Goal: Task Accomplishment & Management: Complete application form

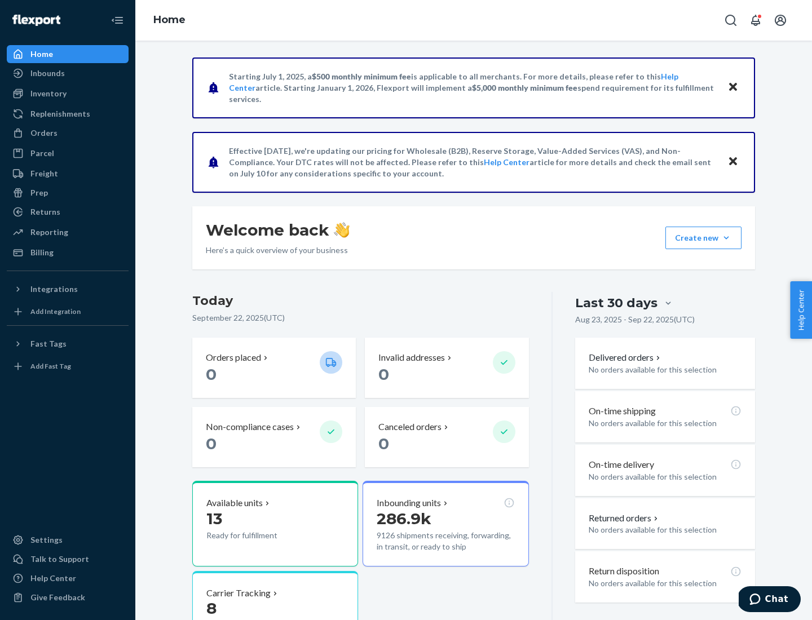
click at [726, 238] on button "Create new Create new inbound Create new order Create new product" at bounding box center [704, 238] width 76 height 23
click at [68, 73] on div "Inbounds" at bounding box center [68, 73] width 120 height 16
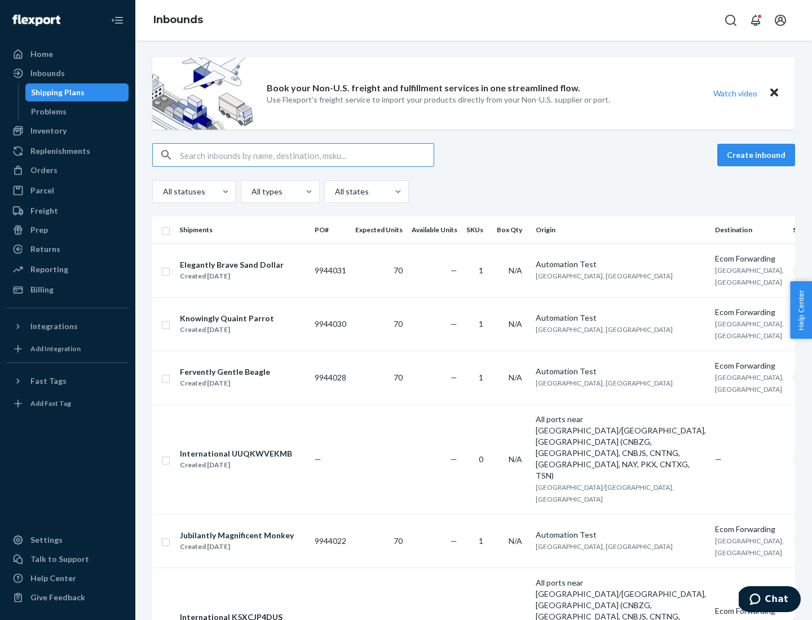
click at [758, 155] on button "Create inbound" at bounding box center [756, 155] width 78 height 23
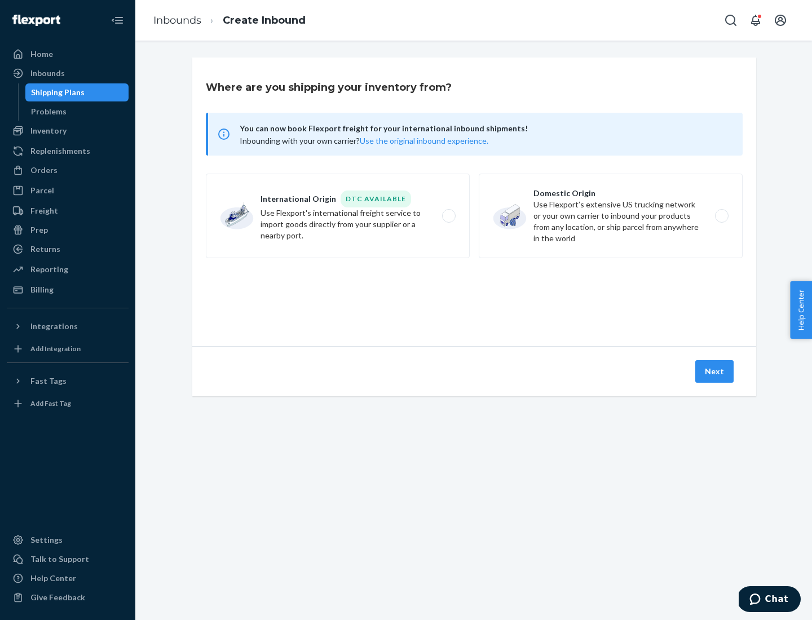
click at [611, 216] on label "Domestic Origin Use Flexport’s extensive US trucking network or your own carrie…" at bounding box center [611, 216] width 264 height 85
click at [721, 216] on input "Domestic Origin Use Flexport’s extensive US trucking network or your own carrie…" at bounding box center [724, 216] width 7 height 7
radio input "true"
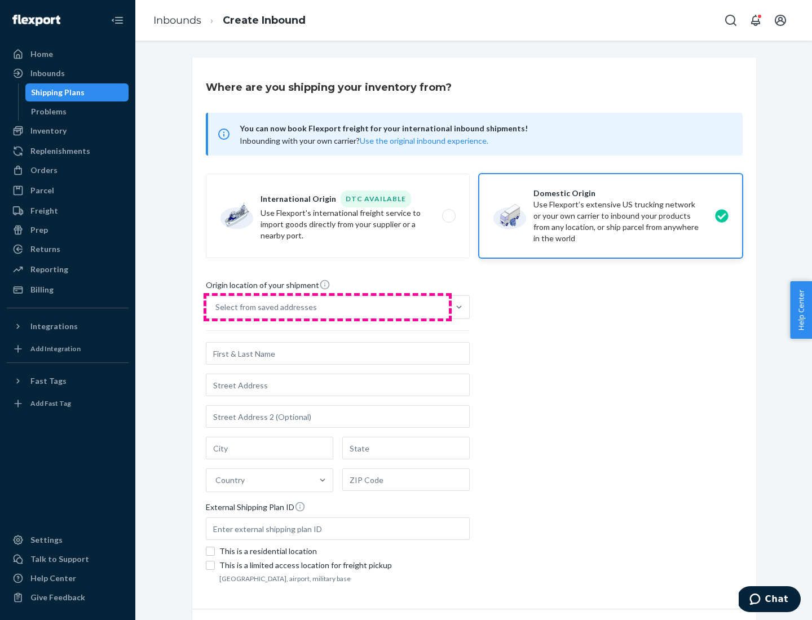
click at [328, 307] on div "Select from saved addresses" at bounding box center [327, 307] width 243 height 23
click at [217, 307] on input "Select from saved addresses" at bounding box center [215, 307] width 1 height 11
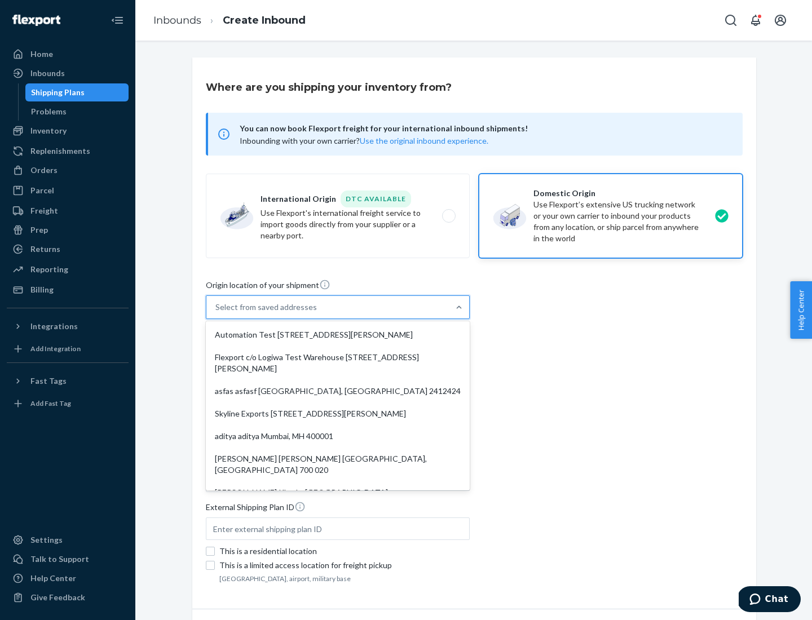
scroll to position [5, 0]
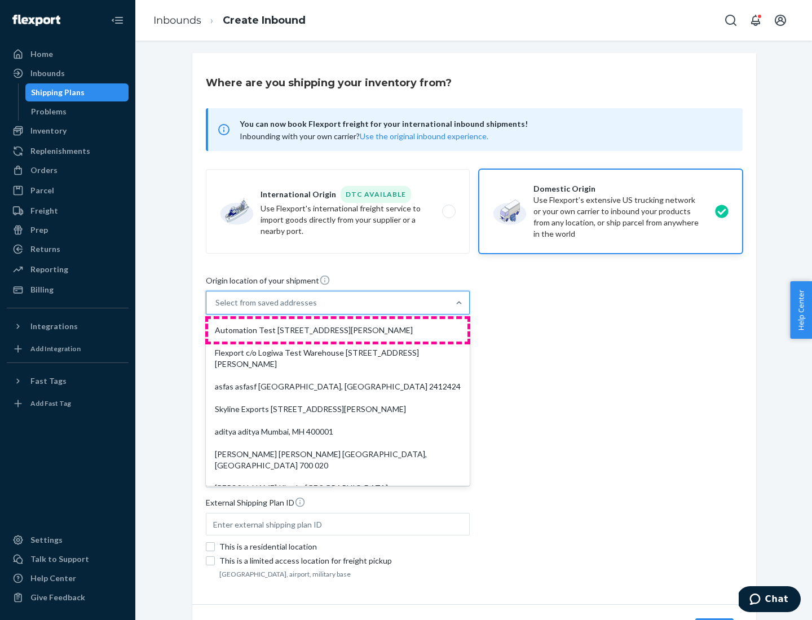
click at [338, 331] on div "Automation Test [STREET_ADDRESS][PERSON_NAME]" at bounding box center [337, 330] width 259 height 23
click at [217, 309] on input "option Automation Test [STREET_ADDRESS][PERSON_NAME]. 9 results available. Use …" at bounding box center [215, 302] width 1 height 11
type input "Automation Test"
type input "9th Floor"
type input "[GEOGRAPHIC_DATA]"
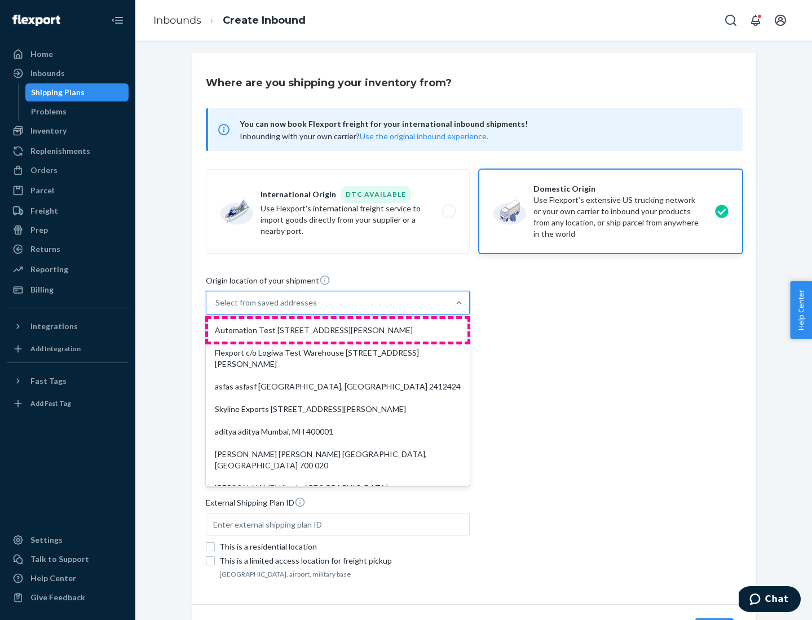
type input "CA"
type input "94104"
type input "[STREET_ADDRESS][PERSON_NAME]"
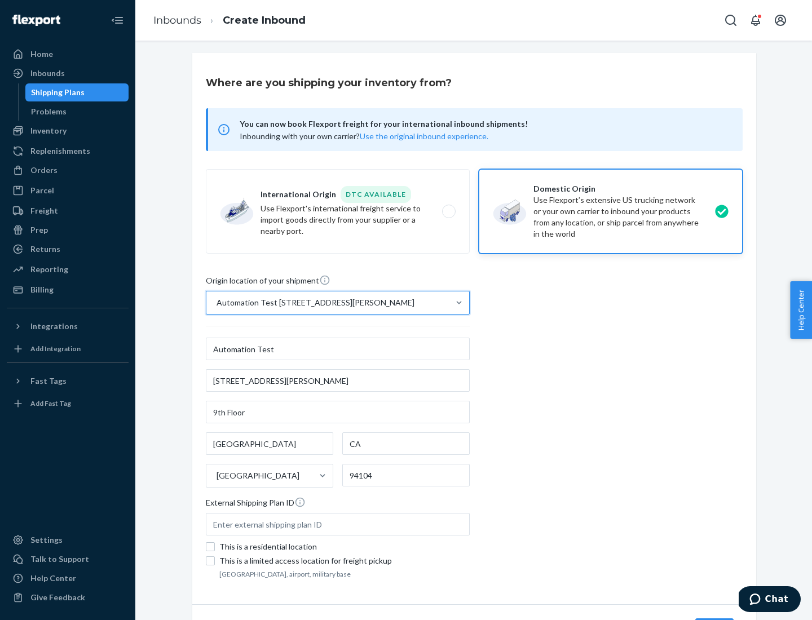
scroll to position [66, 0]
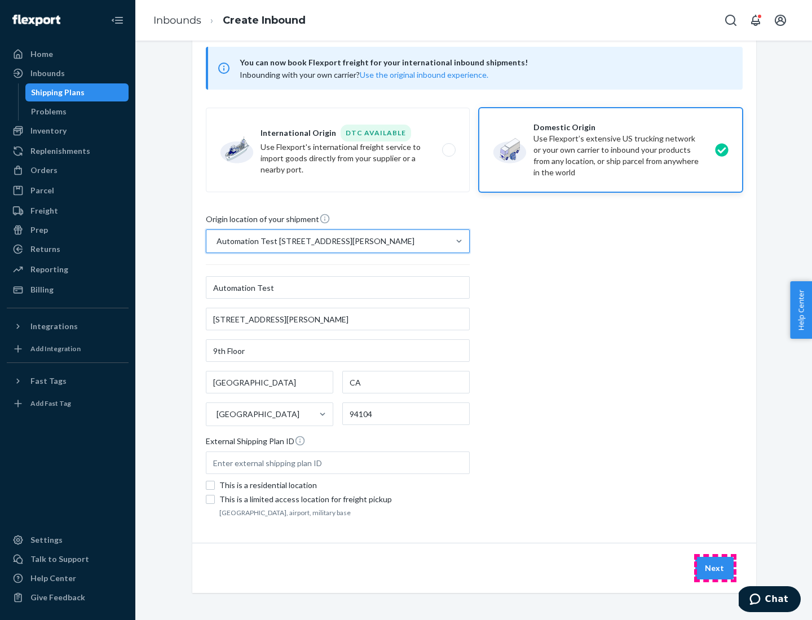
click at [715, 569] on button "Next" at bounding box center [714, 568] width 38 height 23
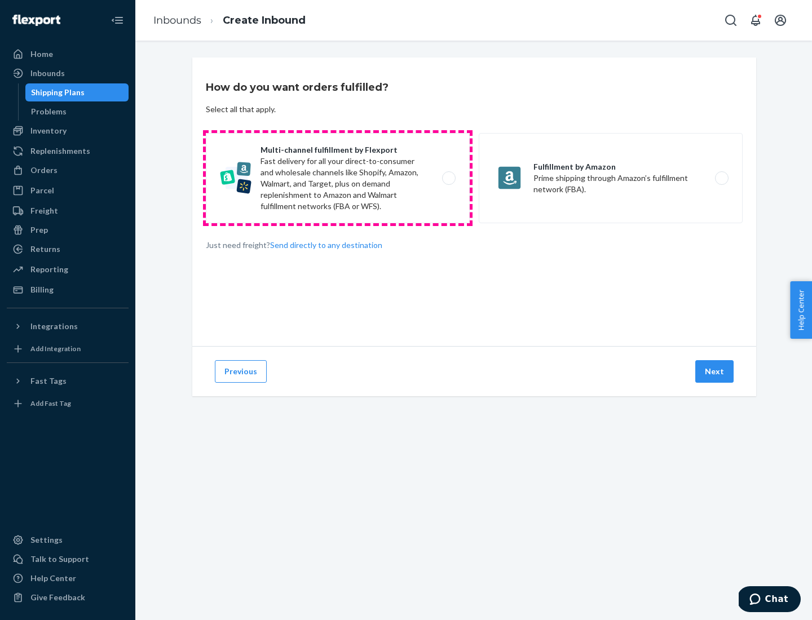
click at [338, 178] on label "Multi-channel fulfillment by Flexport Fast delivery for all your direct-to-cons…" at bounding box center [338, 178] width 264 height 90
click at [448, 178] on input "Multi-channel fulfillment by Flexport Fast delivery for all your direct-to-cons…" at bounding box center [451, 178] width 7 height 7
radio input "true"
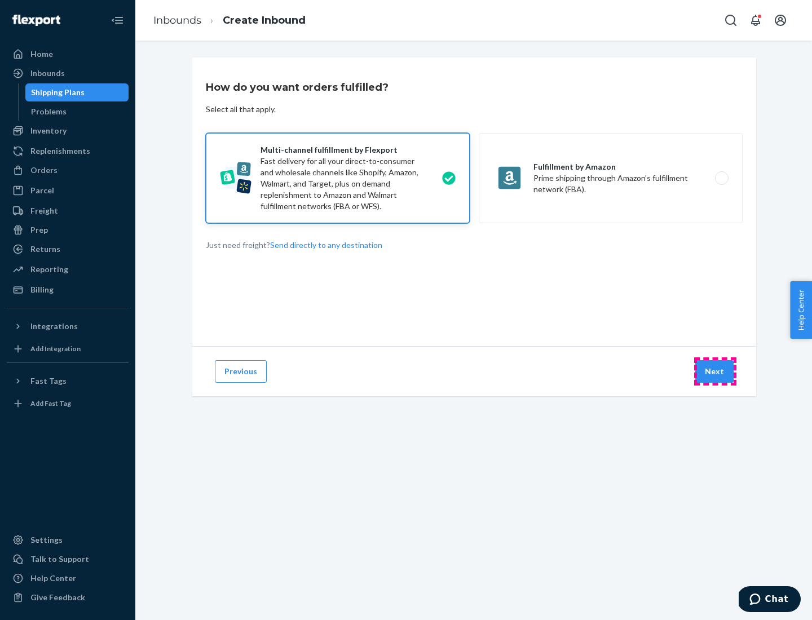
click at [715, 372] on button "Next" at bounding box center [714, 371] width 38 height 23
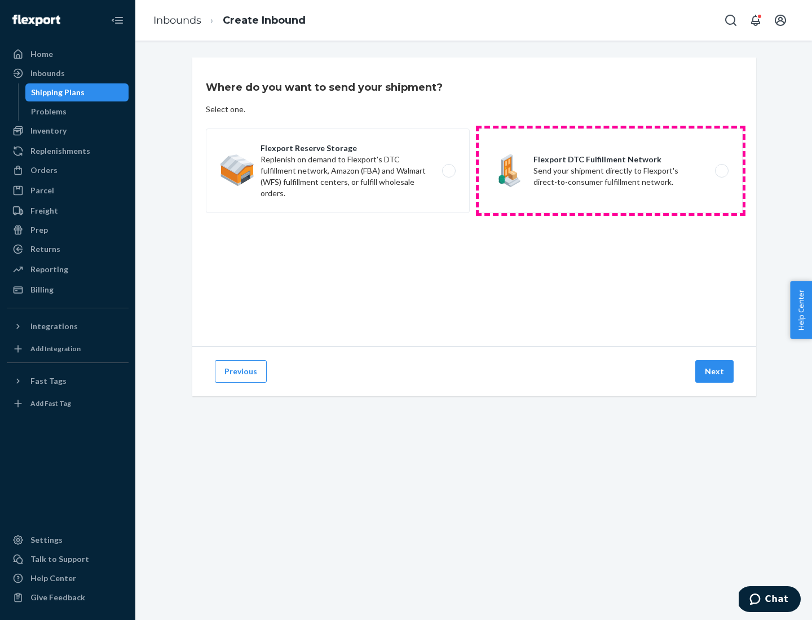
click at [611, 171] on label "Flexport DTC Fulfillment Network Send your shipment directly to Flexport's dire…" at bounding box center [611, 171] width 264 height 85
click at [721, 171] on input "Flexport DTC Fulfillment Network Send your shipment directly to Flexport's dire…" at bounding box center [724, 171] width 7 height 7
radio input "true"
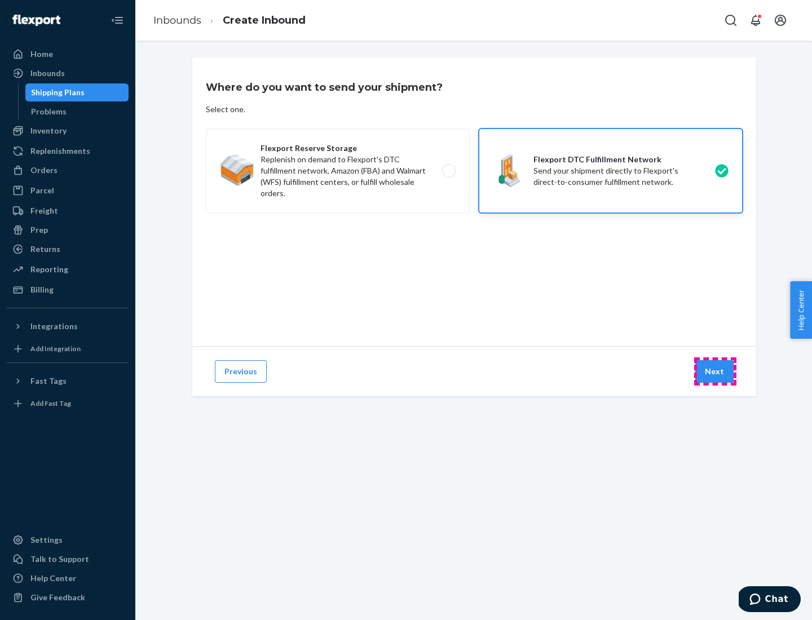
click at [715, 372] on button "Next" at bounding box center [714, 371] width 38 height 23
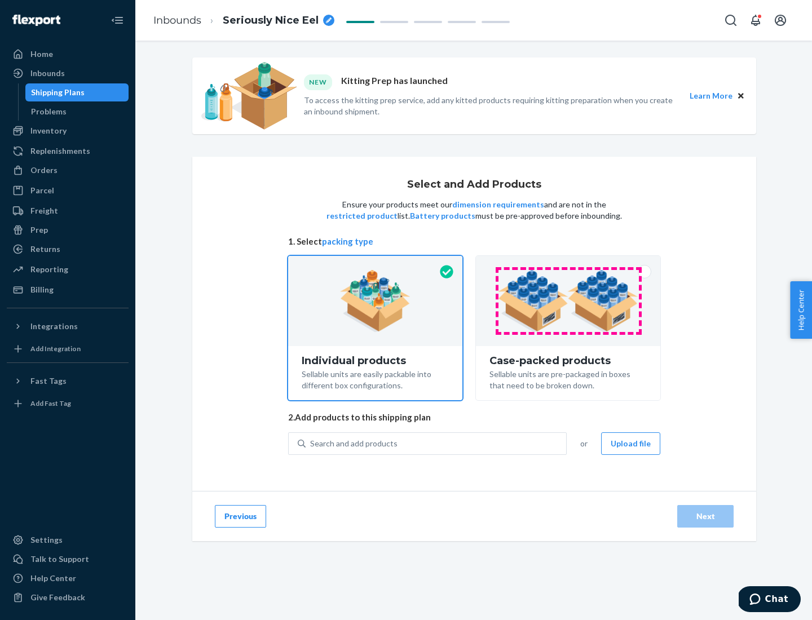
click at [569, 301] on img at bounding box center [568, 301] width 140 height 62
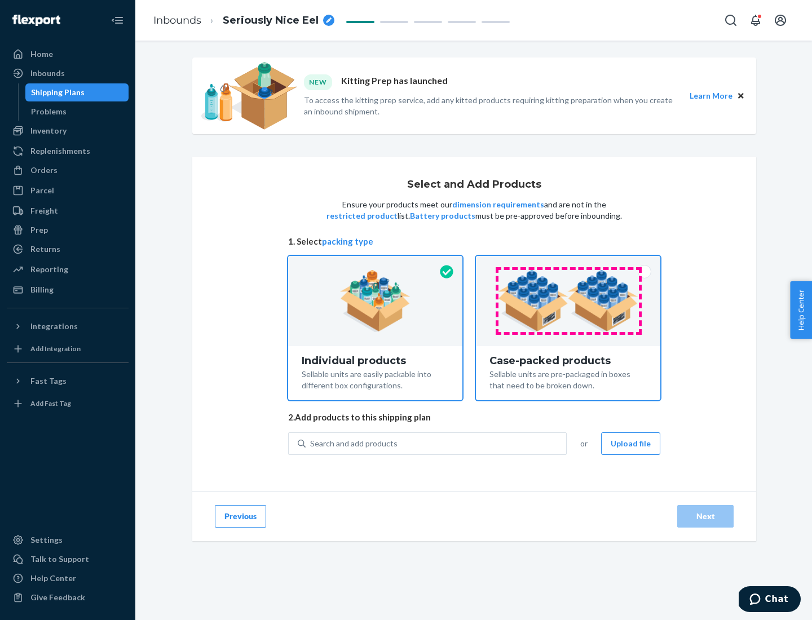
click at [569, 263] on input "Case-packed products Sellable units are pre-packaged in boxes that need to be b…" at bounding box center [568, 259] width 7 height 7
radio input "true"
radio input "false"
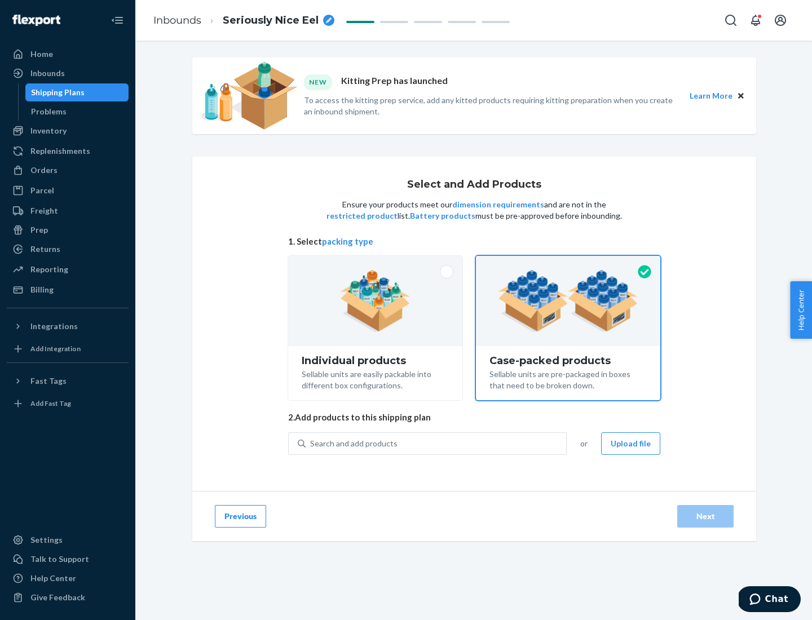
click at [437, 443] on div "Search and add products" at bounding box center [436, 444] width 261 height 20
click at [311, 443] on input "Search and add products" at bounding box center [310, 443] width 1 height 11
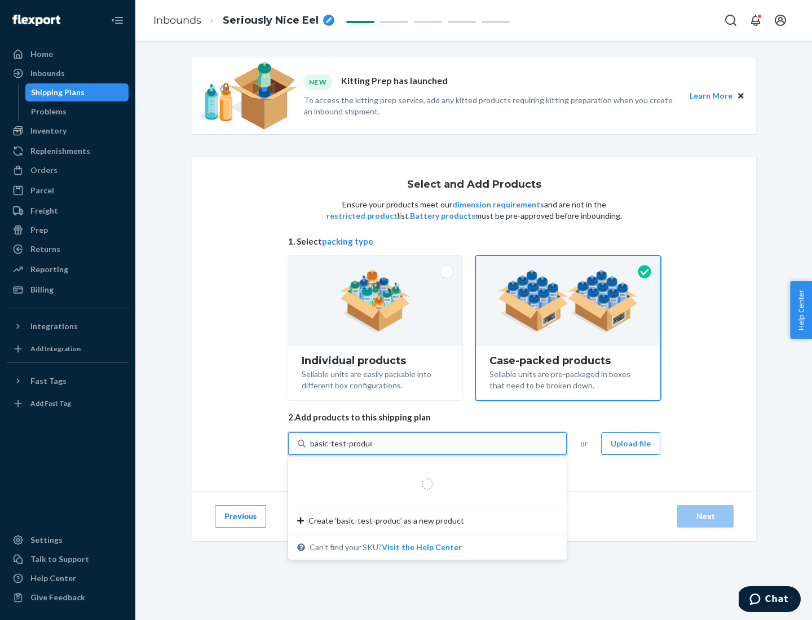
type input "basic-test-product-1"
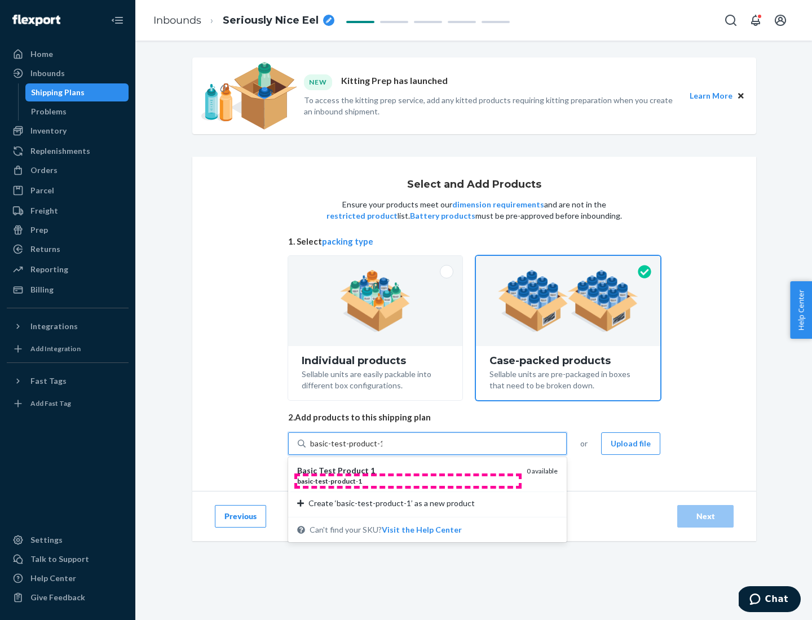
click at [408, 481] on div "basic - test - product - 1" at bounding box center [407, 482] width 221 height 10
click at [382, 450] on input "basic-test-product-1" at bounding box center [346, 443] width 72 height 11
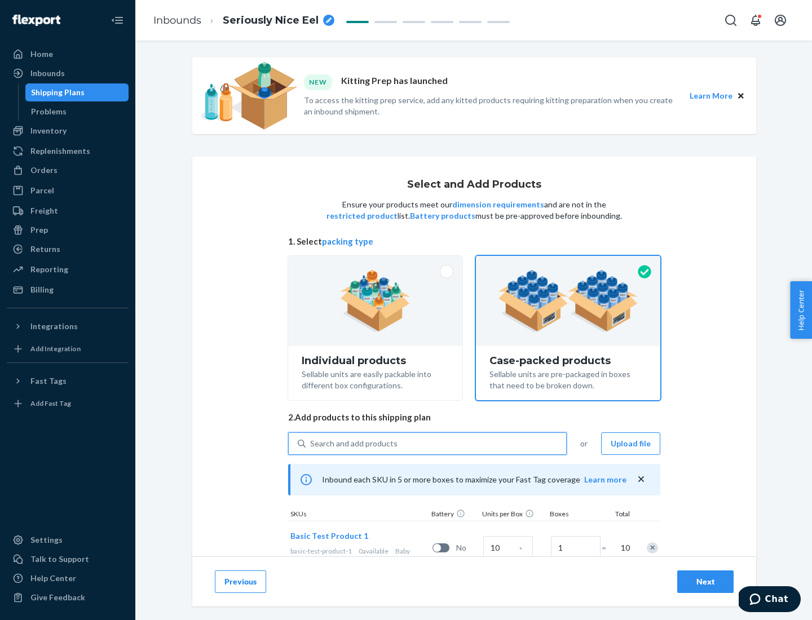
scroll to position [41, 0]
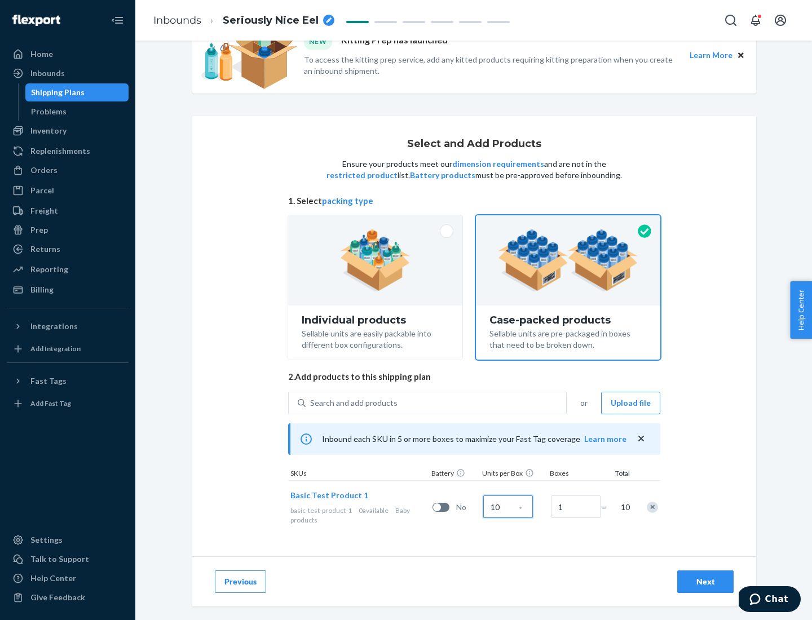
type input "10"
type input "7"
click at [706, 582] on div "Next" at bounding box center [705, 581] width 37 height 11
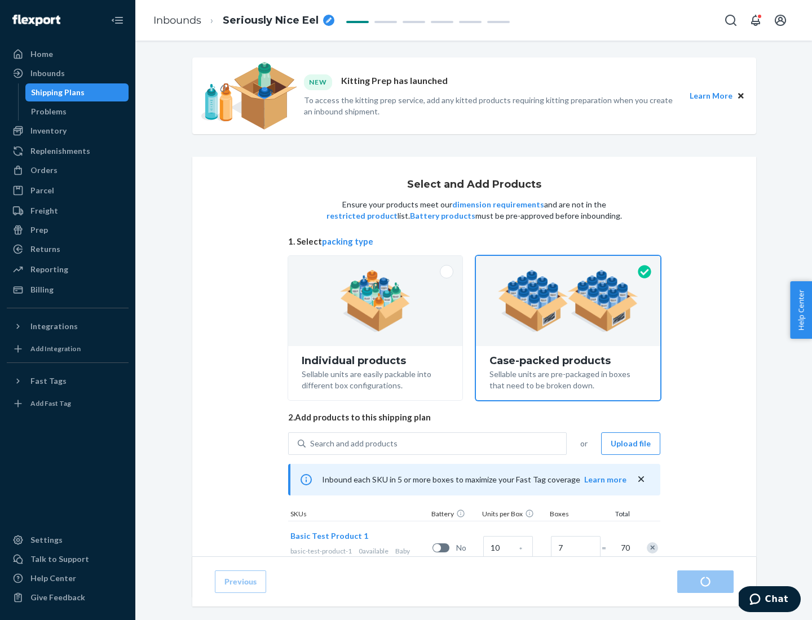
radio input "true"
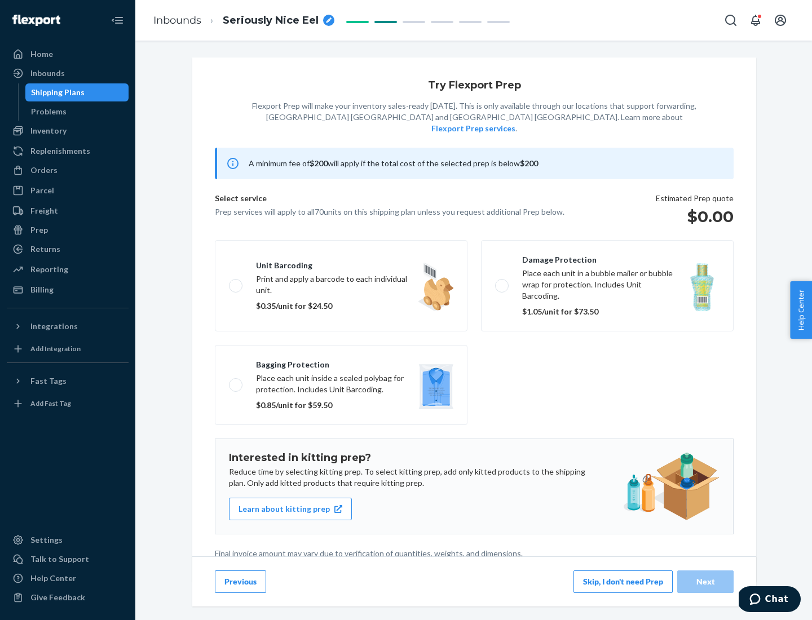
scroll to position [3, 0]
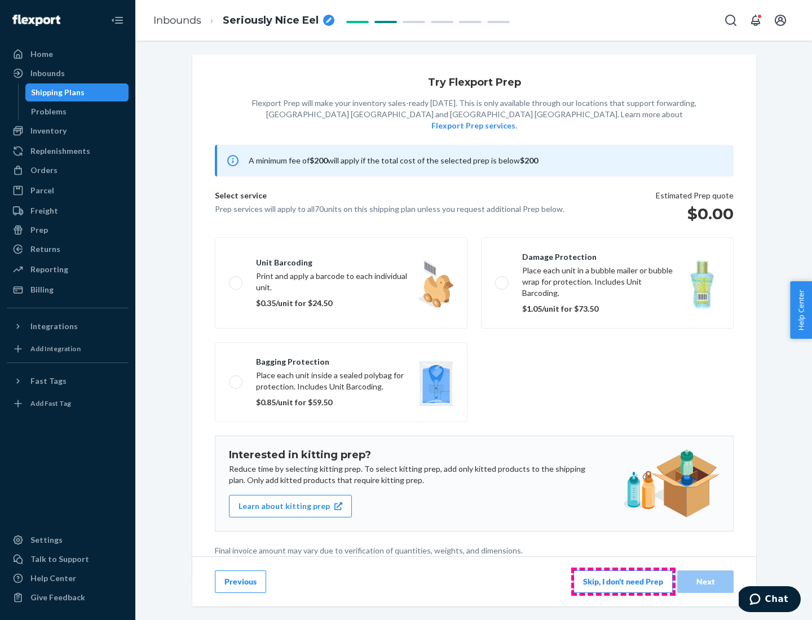
click at [623, 581] on button "Skip, I don't need Prep" at bounding box center [623, 582] width 99 height 23
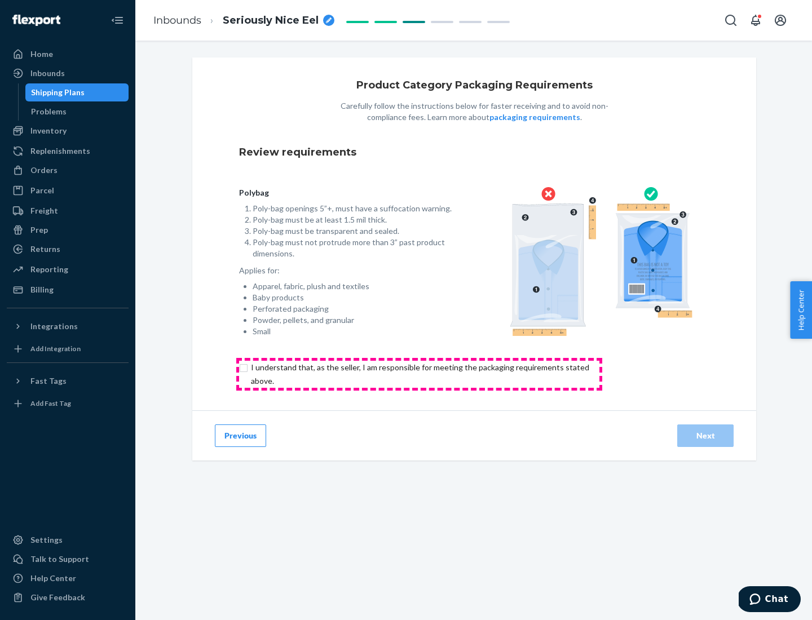
click at [419, 374] on input "checkbox" at bounding box center [426, 374] width 375 height 27
checkbox input "true"
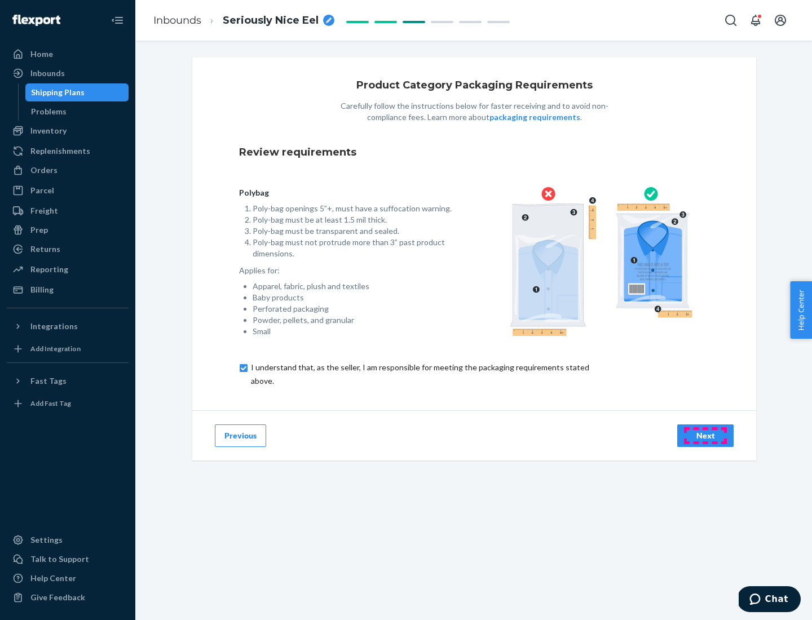
click at [706, 435] on div "Next" at bounding box center [705, 435] width 37 height 11
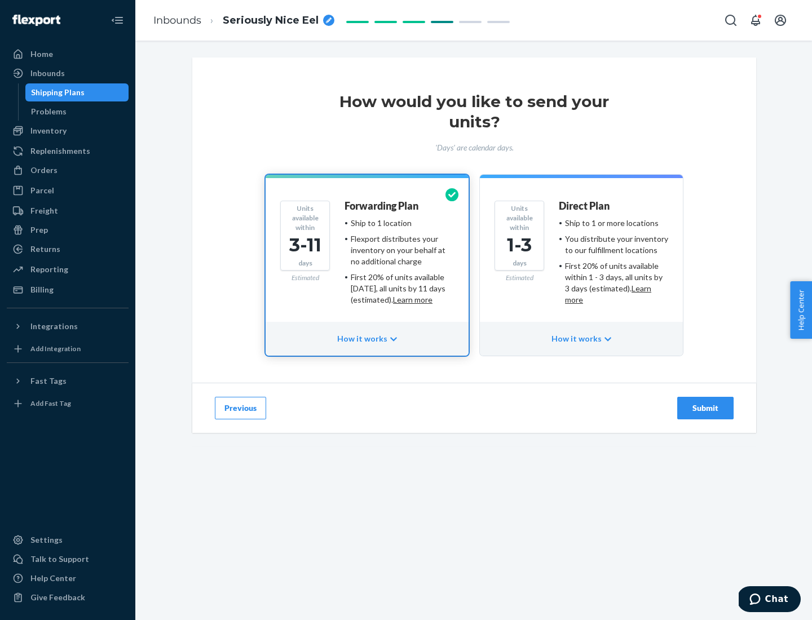
click at [581, 257] on ul "Ship to 1 or more locations You distribute your inventory to our fulfillment lo…" at bounding box center [613, 262] width 109 height 88
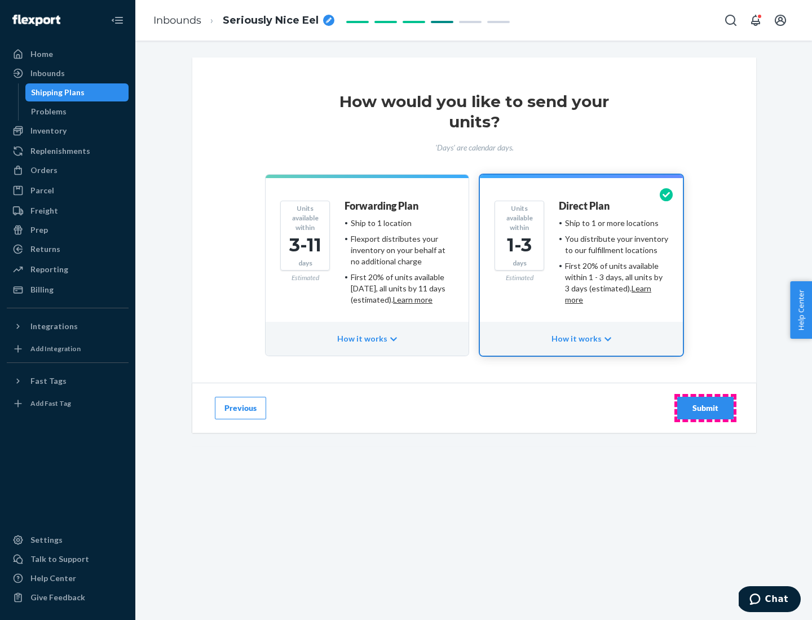
click at [706, 408] on div "Submit" at bounding box center [705, 408] width 37 height 11
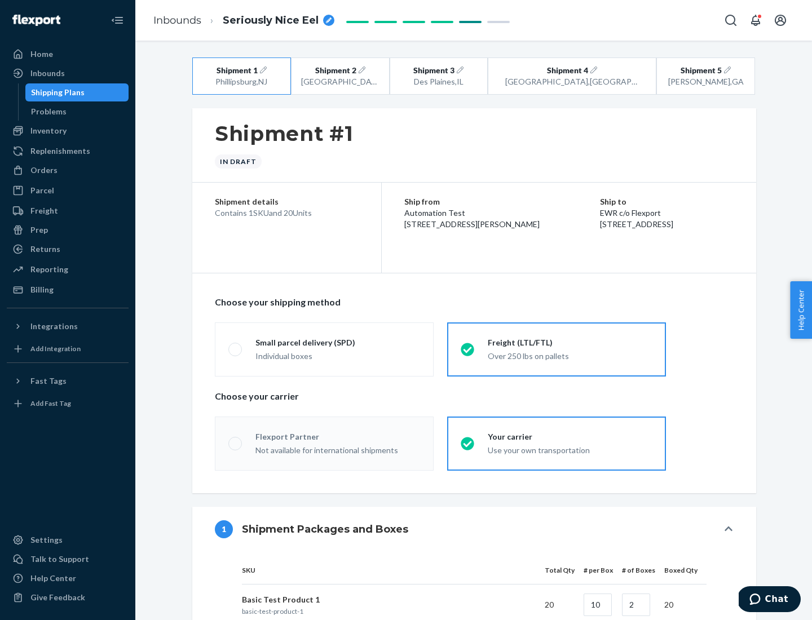
radio input "true"
radio input "false"
radio input "true"
radio input "false"
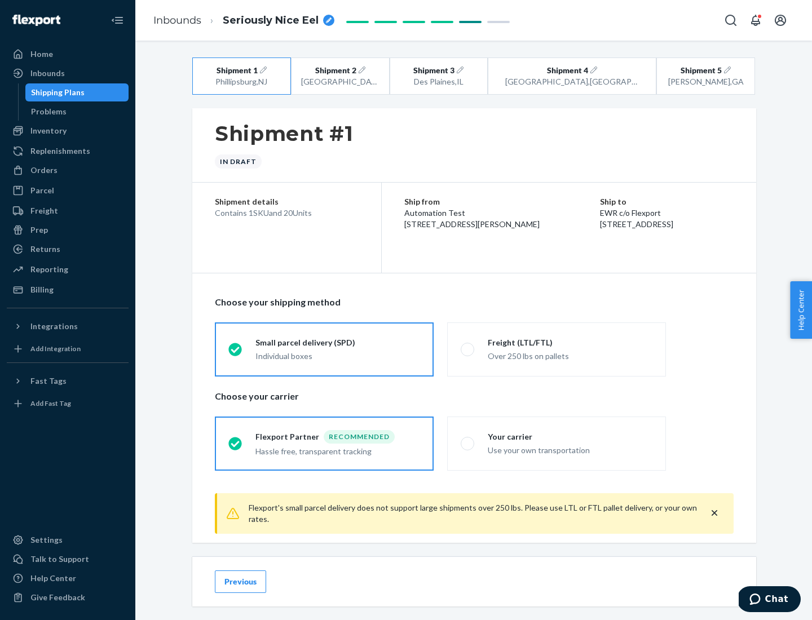
scroll to position [12, 0]
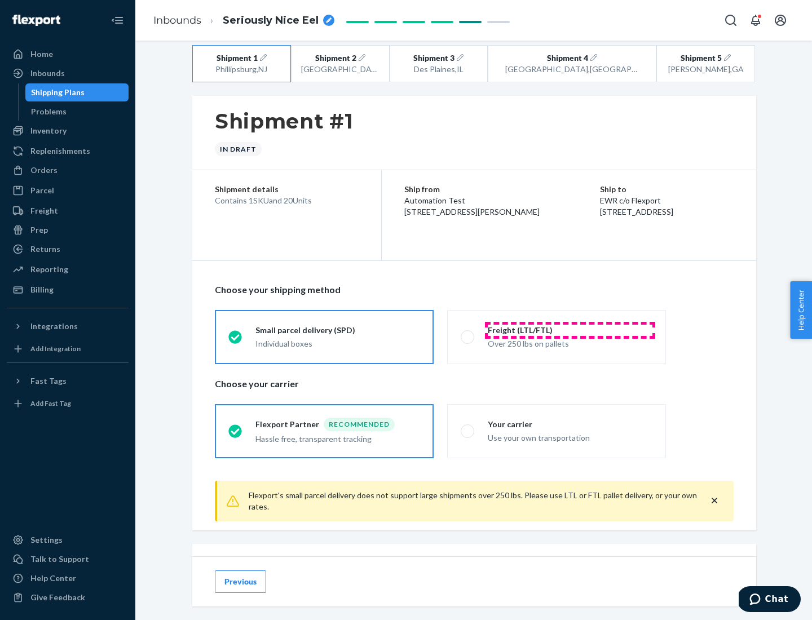
click at [570, 330] on div "Freight (LTL/FTL)" at bounding box center [570, 330] width 165 height 11
click at [468, 333] on input "Freight (LTL/FTL) Over 250 lbs on pallets" at bounding box center [464, 336] width 7 height 7
radio input "true"
radio input "false"
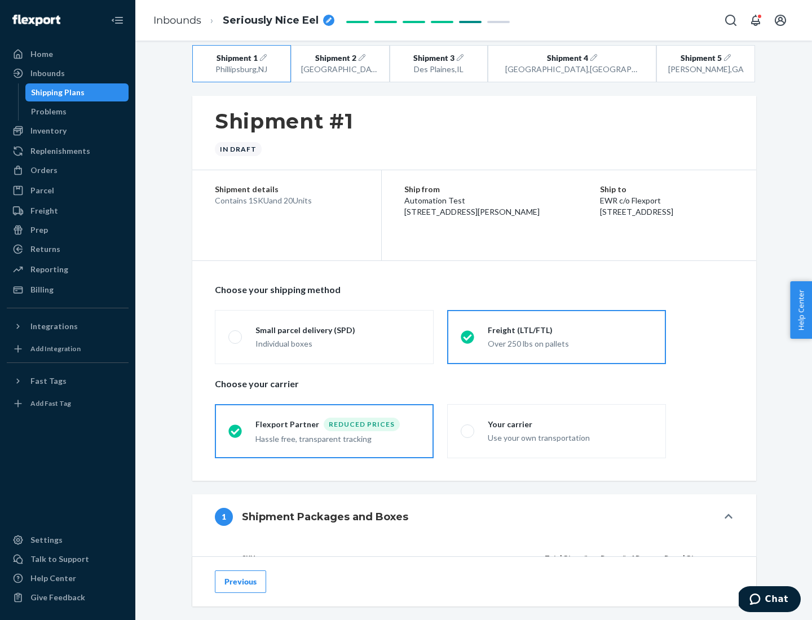
scroll to position [107, 0]
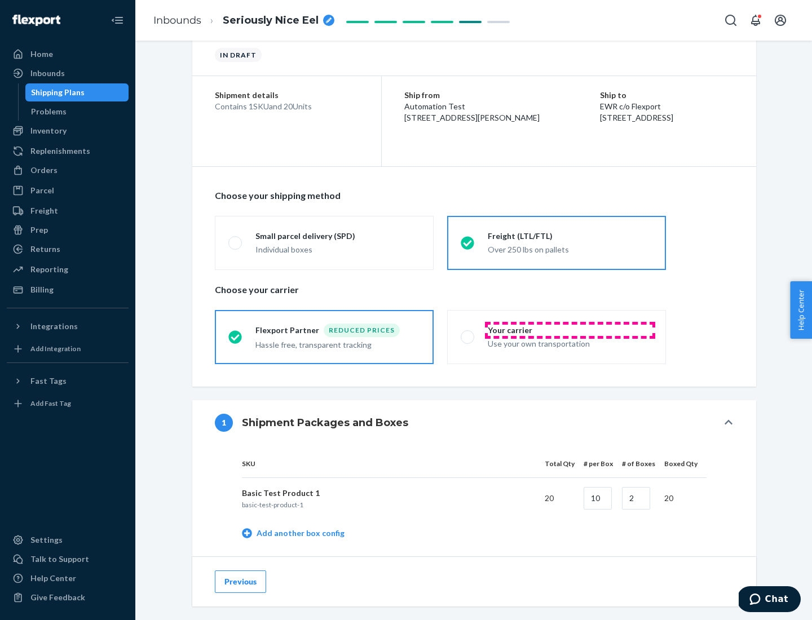
click at [570, 330] on div "Your carrier" at bounding box center [570, 330] width 165 height 11
click at [468, 333] on input "Your carrier Use your own transportation" at bounding box center [464, 336] width 7 height 7
radio input "true"
radio input "false"
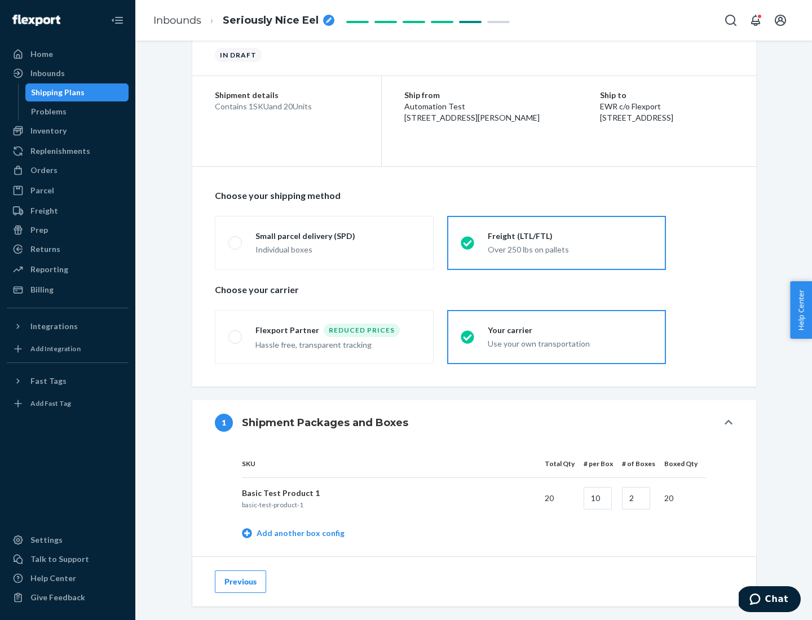
scroll to position [356, 0]
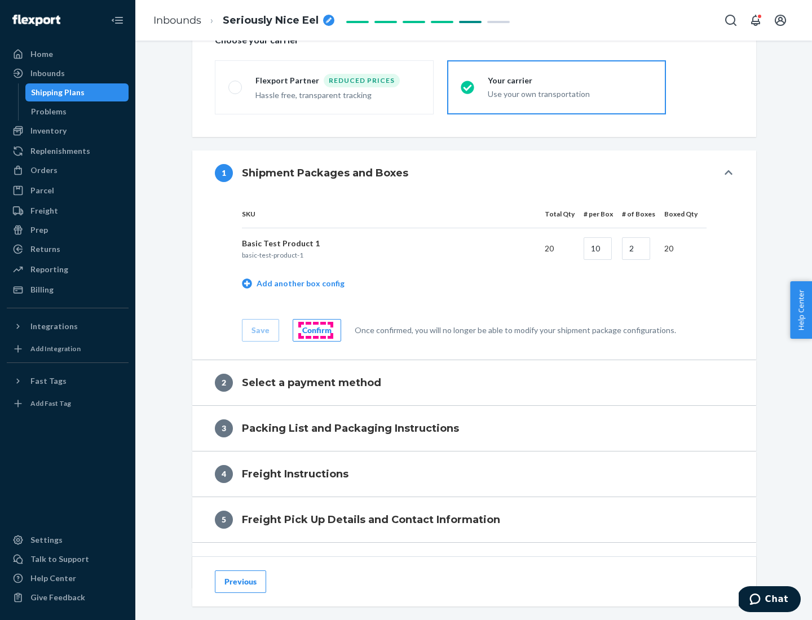
click at [315, 330] on div "Confirm" at bounding box center [316, 330] width 29 height 11
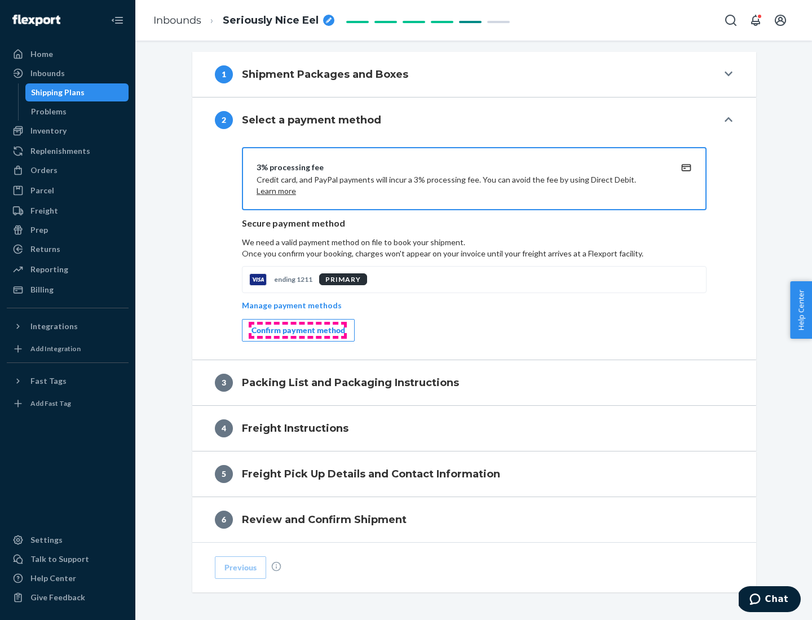
click at [297, 331] on div "Confirm payment method" at bounding box center [299, 330] width 94 height 11
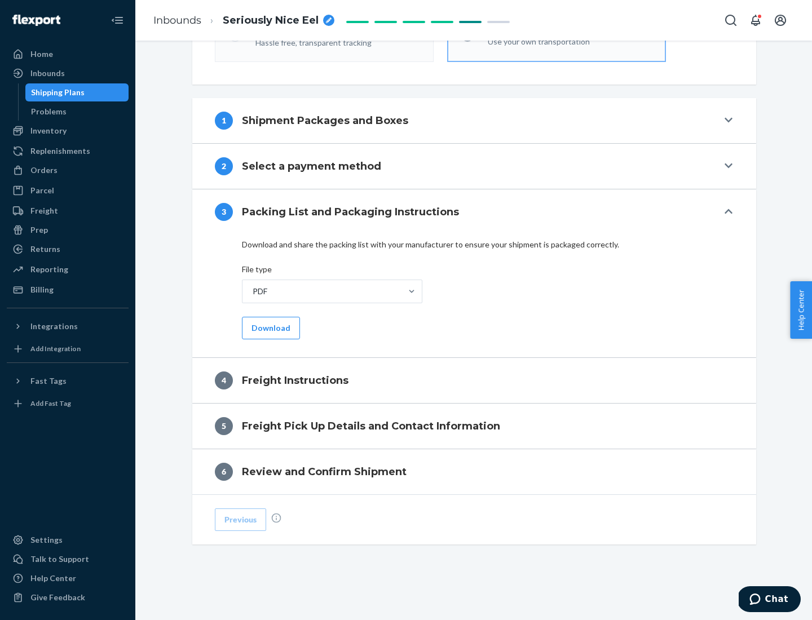
scroll to position [407, 0]
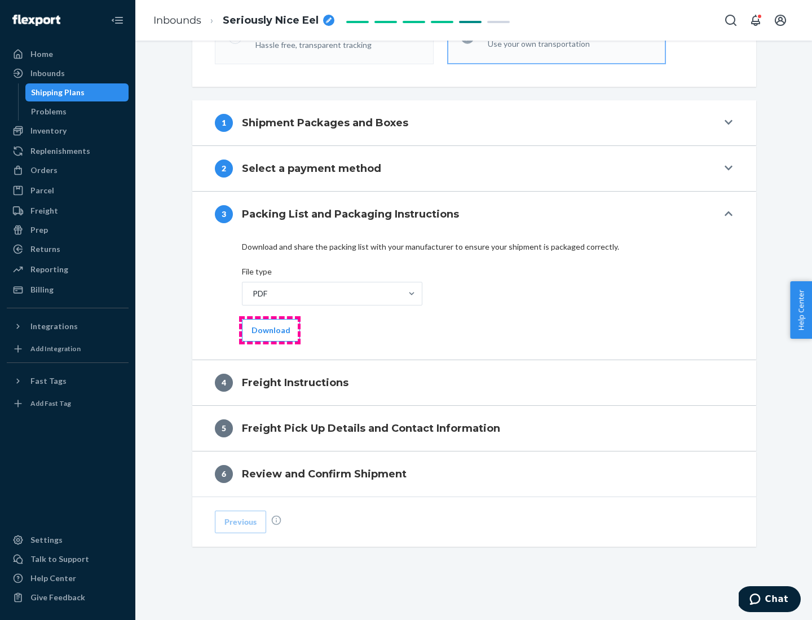
click at [270, 330] on button "Download" at bounding box center [271, 330] width 58 height 23
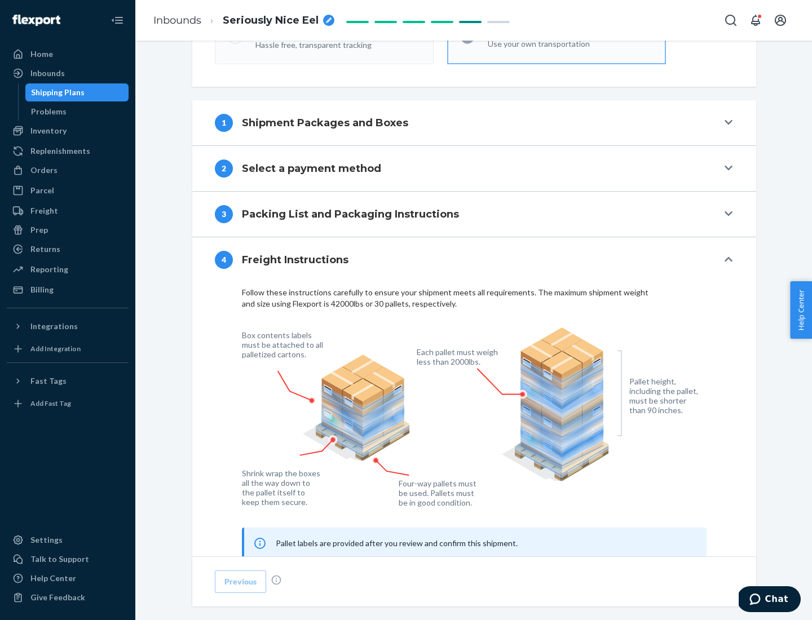
scroll to position [682, 0]
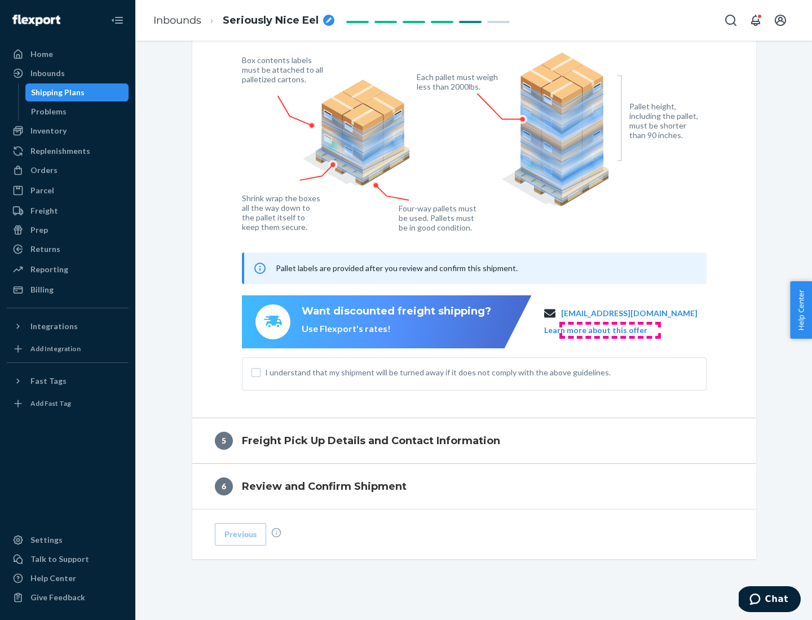
click at [610, 330] on button "Learn more about this offer" at bounding box center [595, 330] width 103 height 11
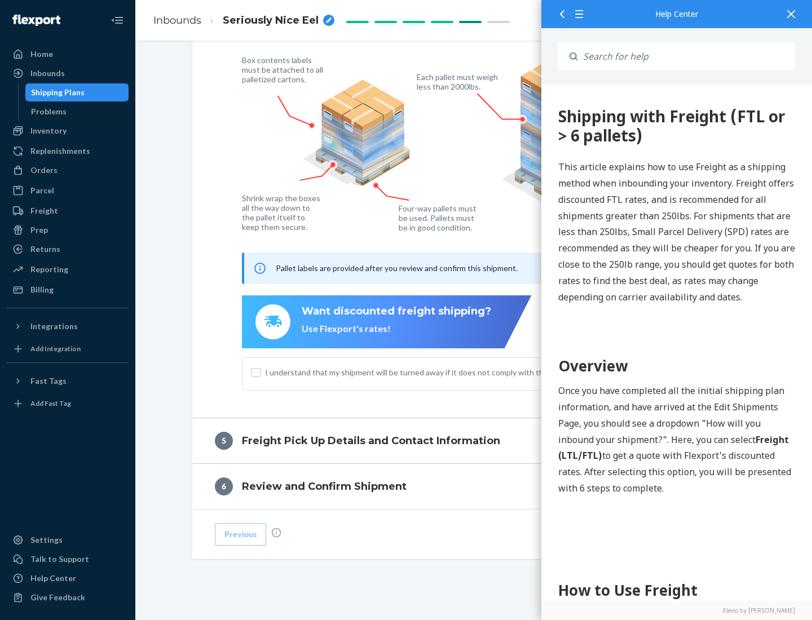
scroll to position [0, 0]
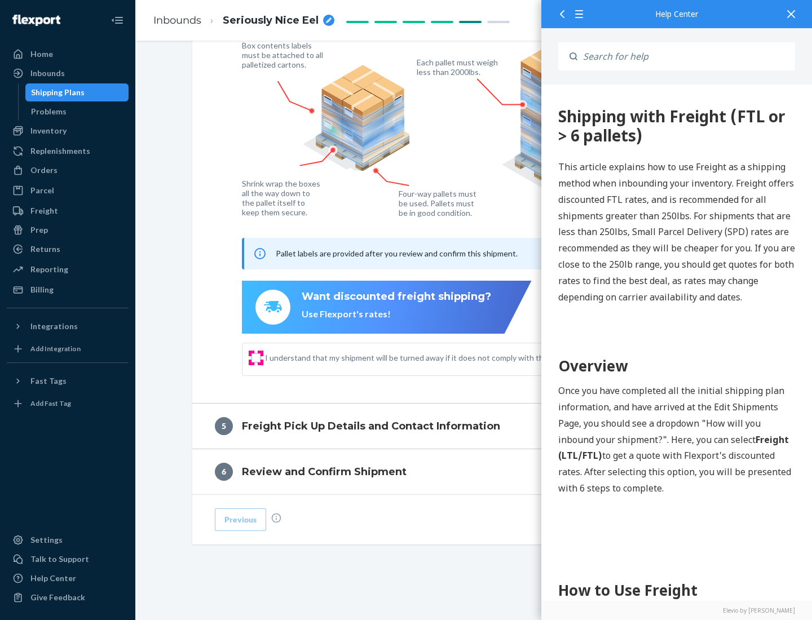
click at [256, 358] on input "I understand that my shipment will be turned away if it does not comply with th…" at bounding box center [256, 358] width 9 height 9
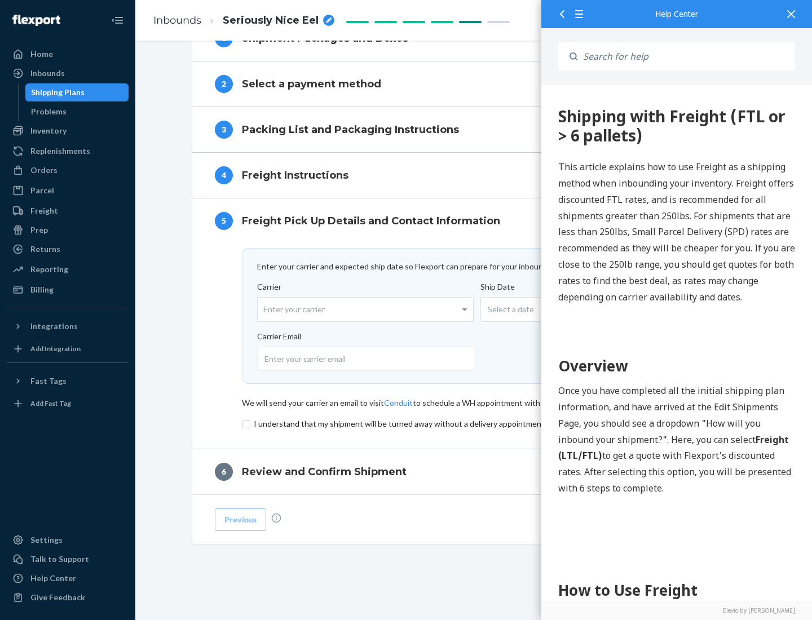
click at [474, 424] on input "checkbox" at bounding box center [474, 424] width 465 height 14
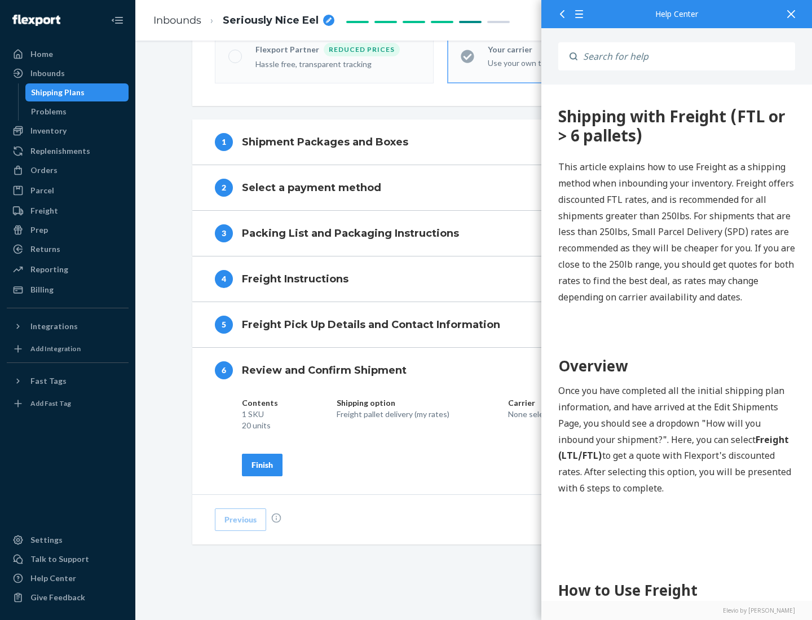
scroll to position [387, 0]
click at [262, 465] on div "Finish" at bounding box center [262, 465] width 21 height 11
